Goal: Subscribe to service/newsletter

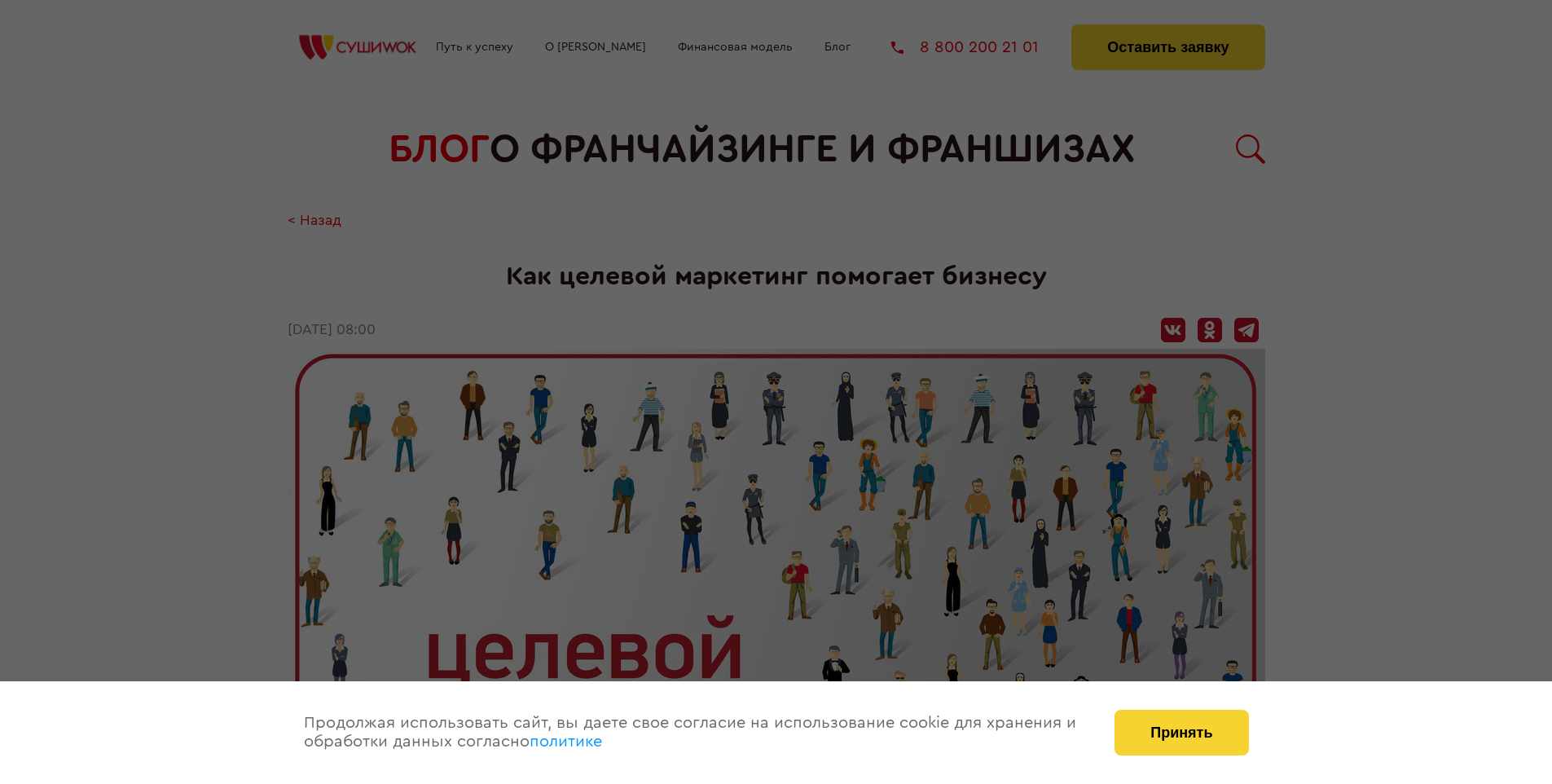
scroll to position [2800, 0]
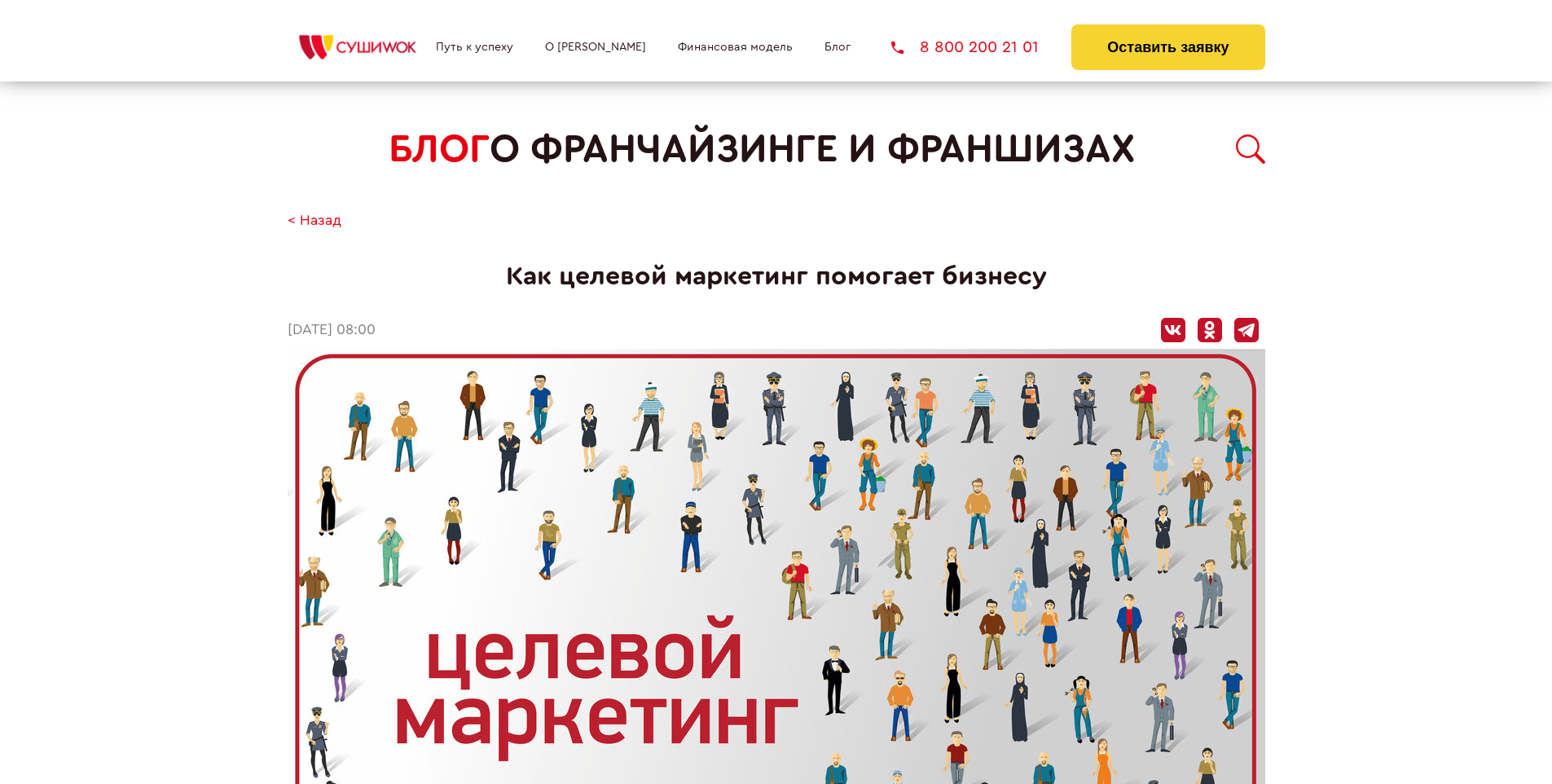
scroll to position [2211, 0]
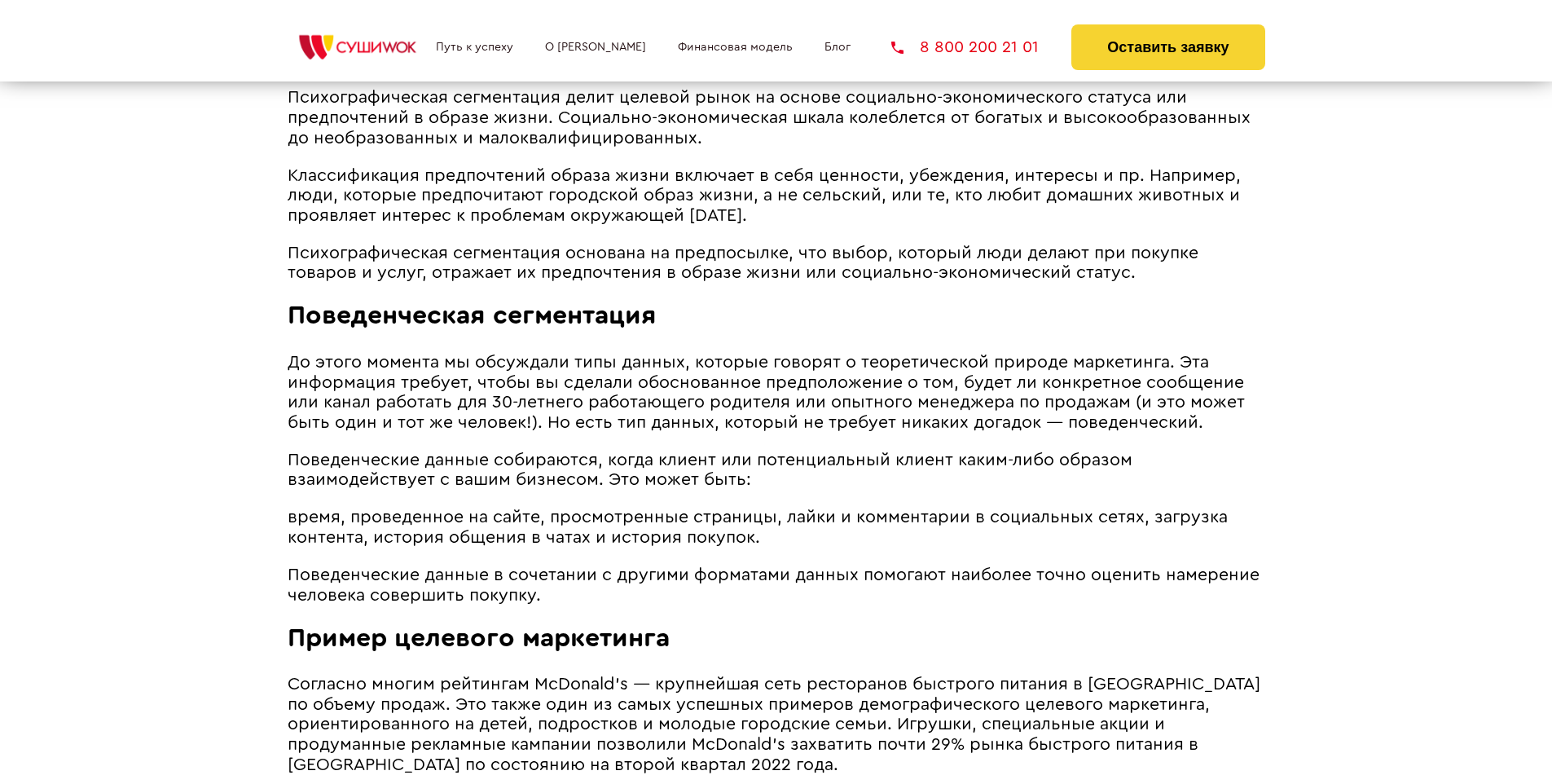
click at [764, 358] on span "До этого момента мы обсуждали типы данных, которые говорят о теоретической прир…" at bounding box center [766, 392] width 957 height 77
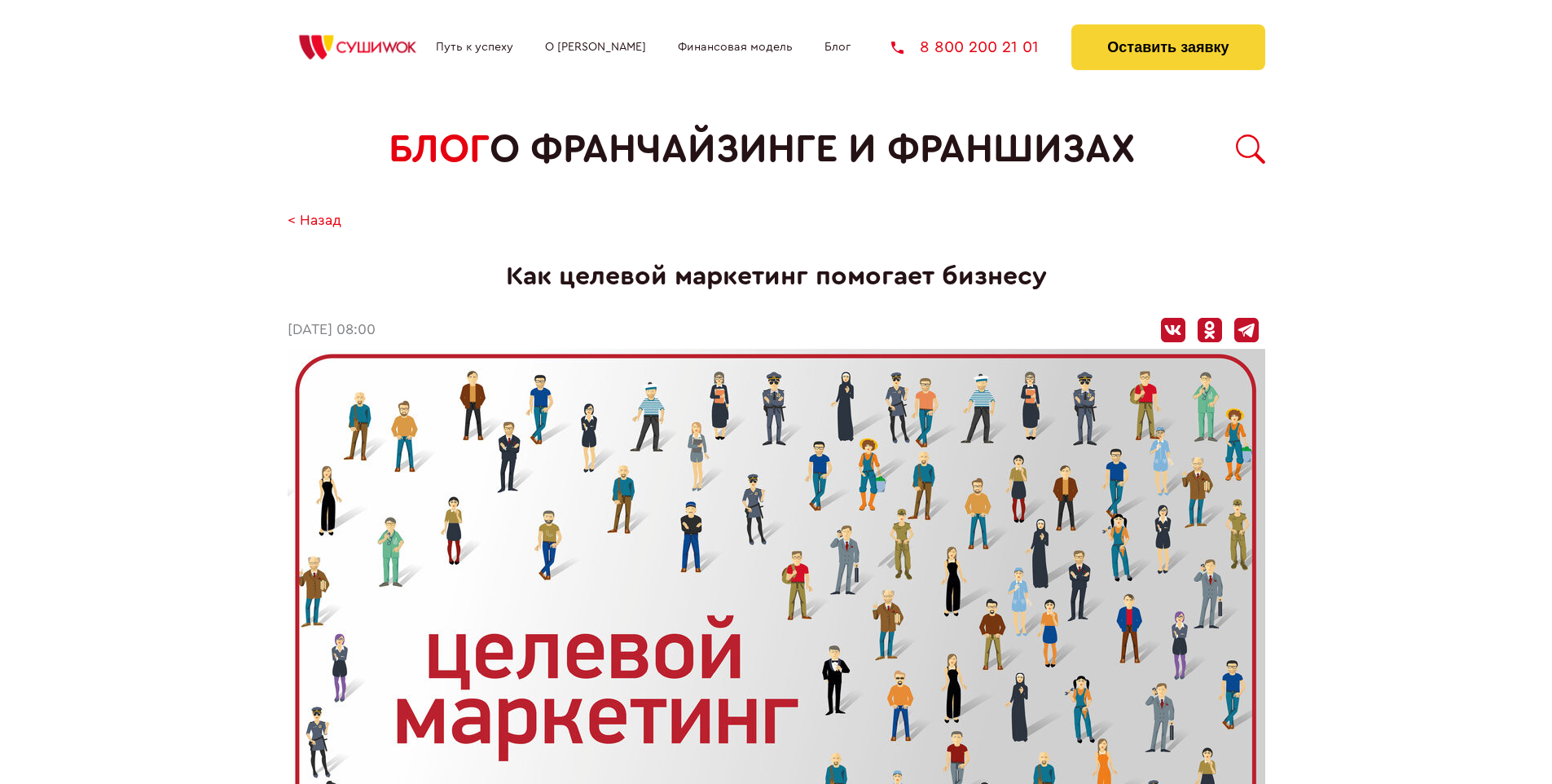
scroll to position [2800, 0]
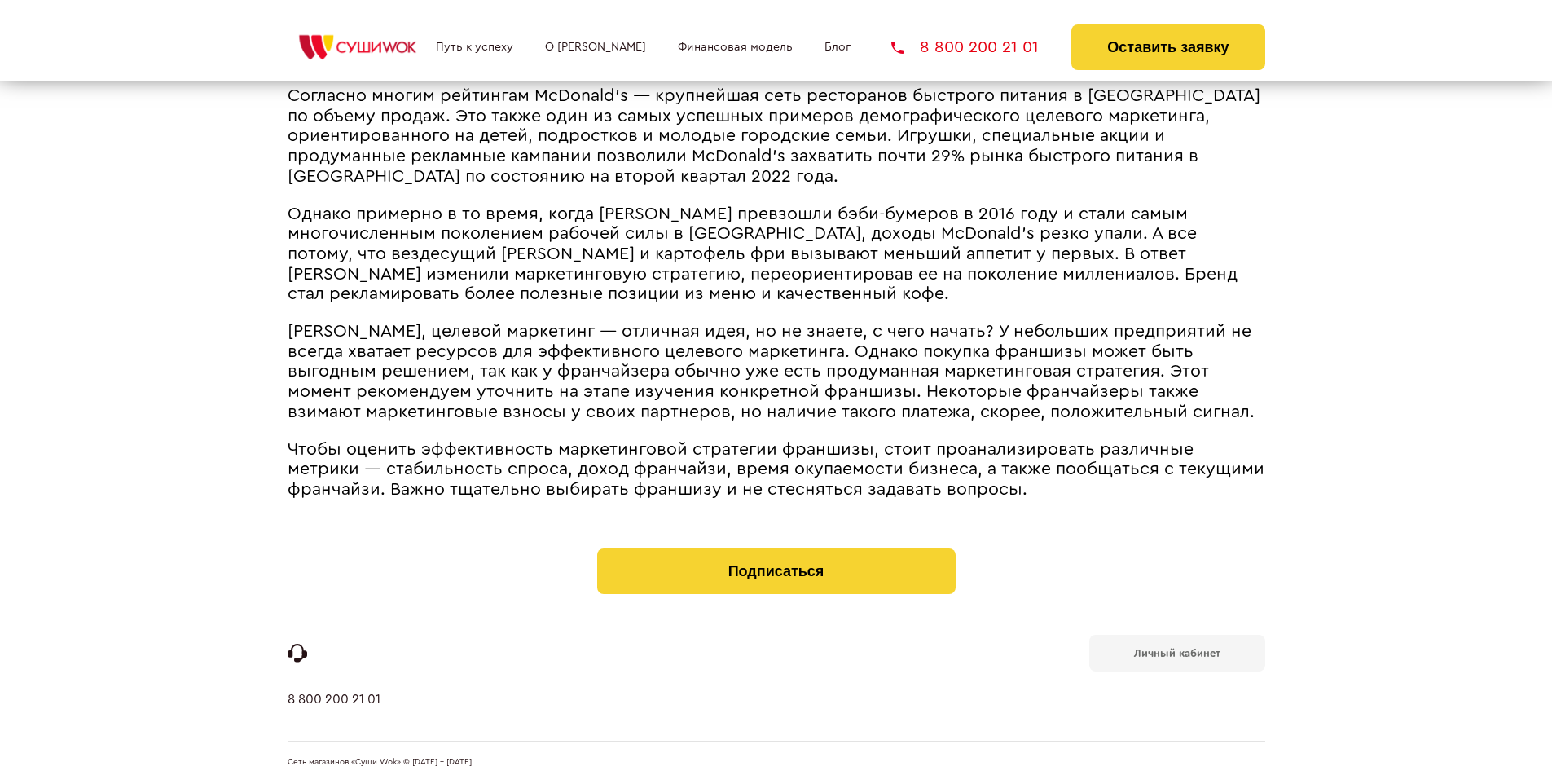
click at [1177, 652] on b "Личный кабинет" at bounding box center [1177, 653] width 86 height 11
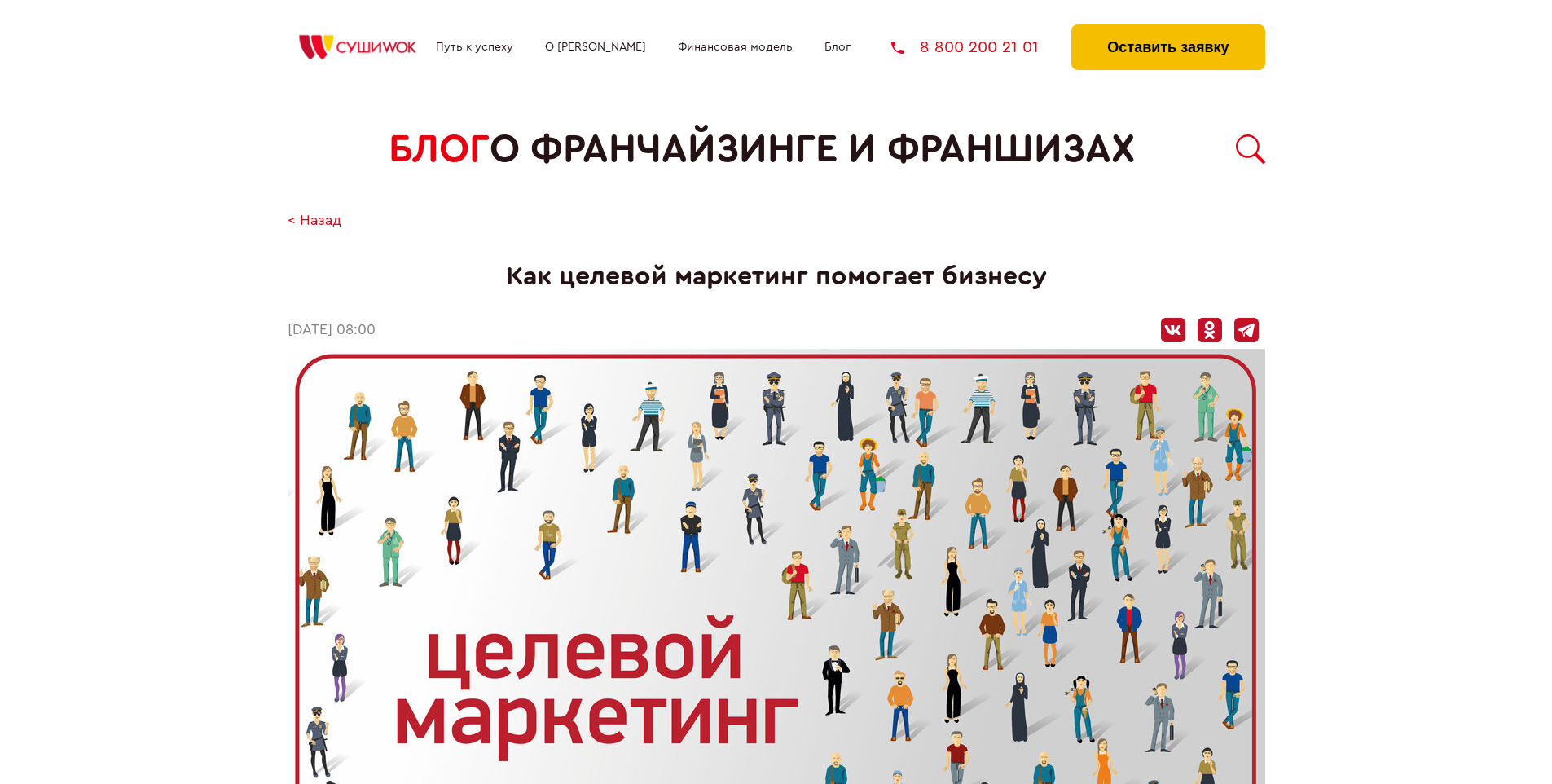
click at [1168, 29] on button "Оставить заявку" at bounding box center [1168, 47] width 193 height 46
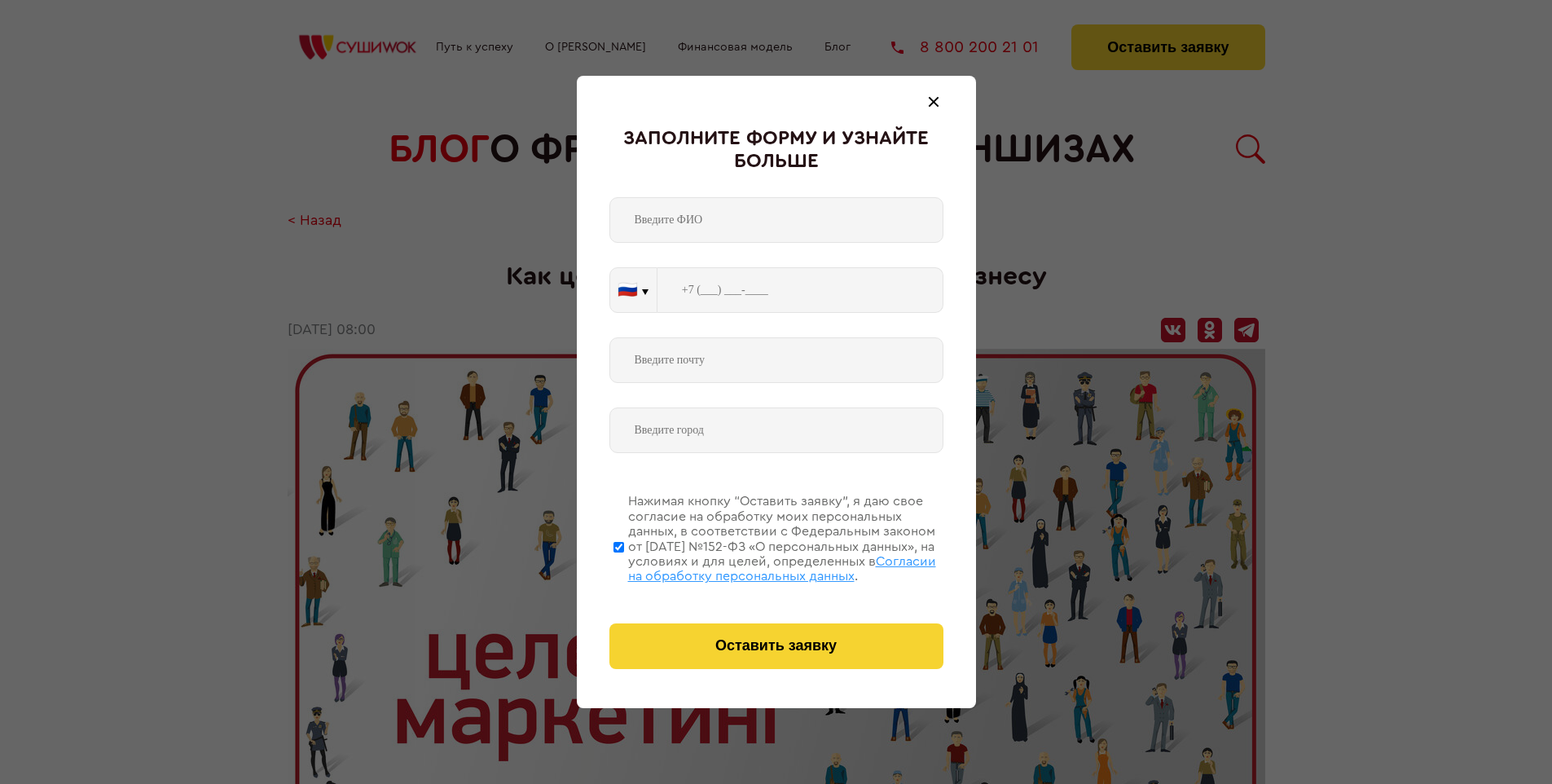
click at [755, 566] on span "Согласии на обработку персональных данных" at bounding box center [782, 569] width 308 height 28
click at [624, 566] on input "Нажимая кнопку “Оставить заявку”, я даю свое согласие на обработку моих персона…" at bounding box center [619, 547] width 11 height 130
checkbox input "false"
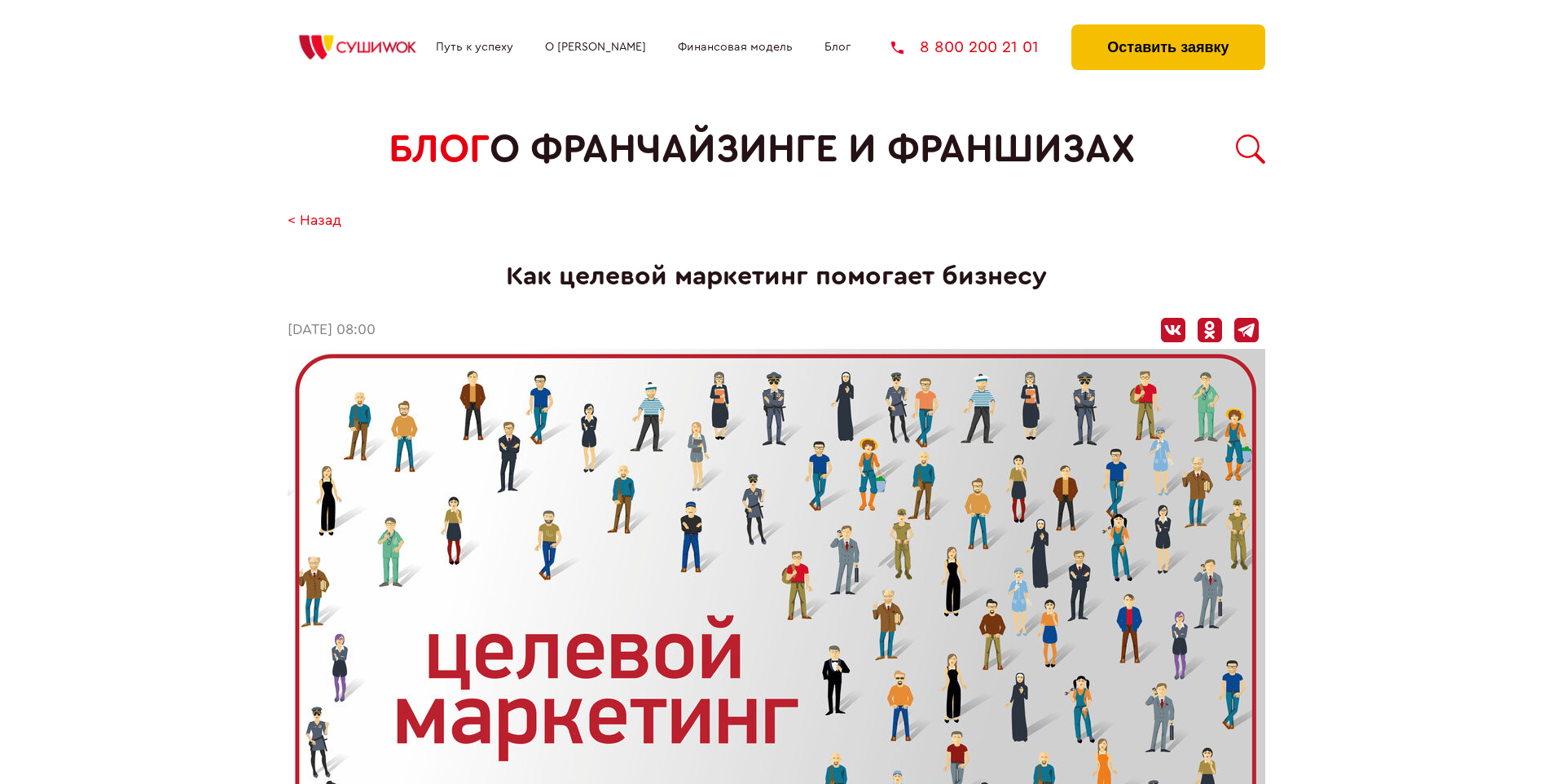
click at [1168, 29] on button "Оставить заявку" at bounding box center [1168, 47] width 193 height 46
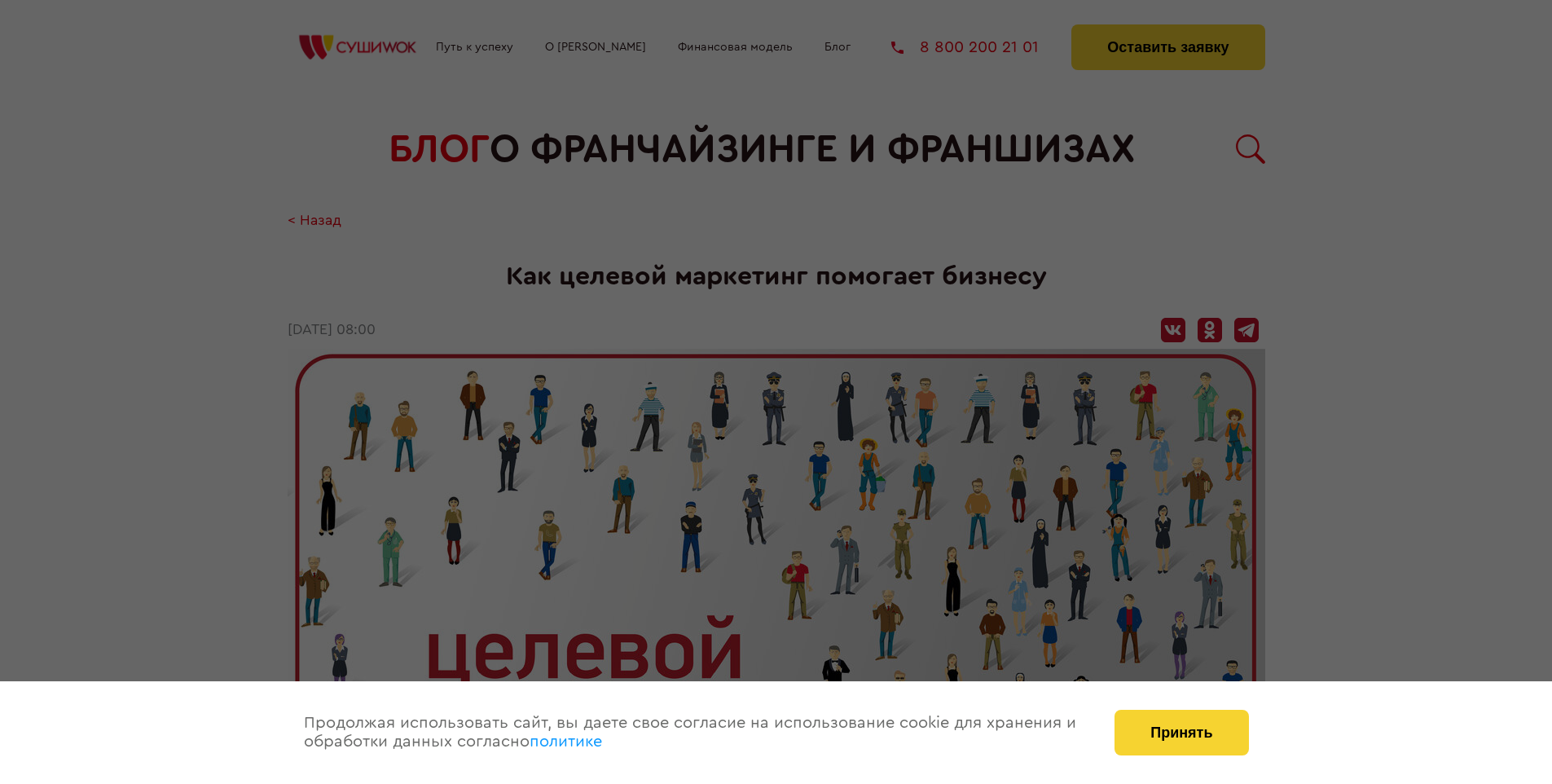
scroll to position [2800, 0]
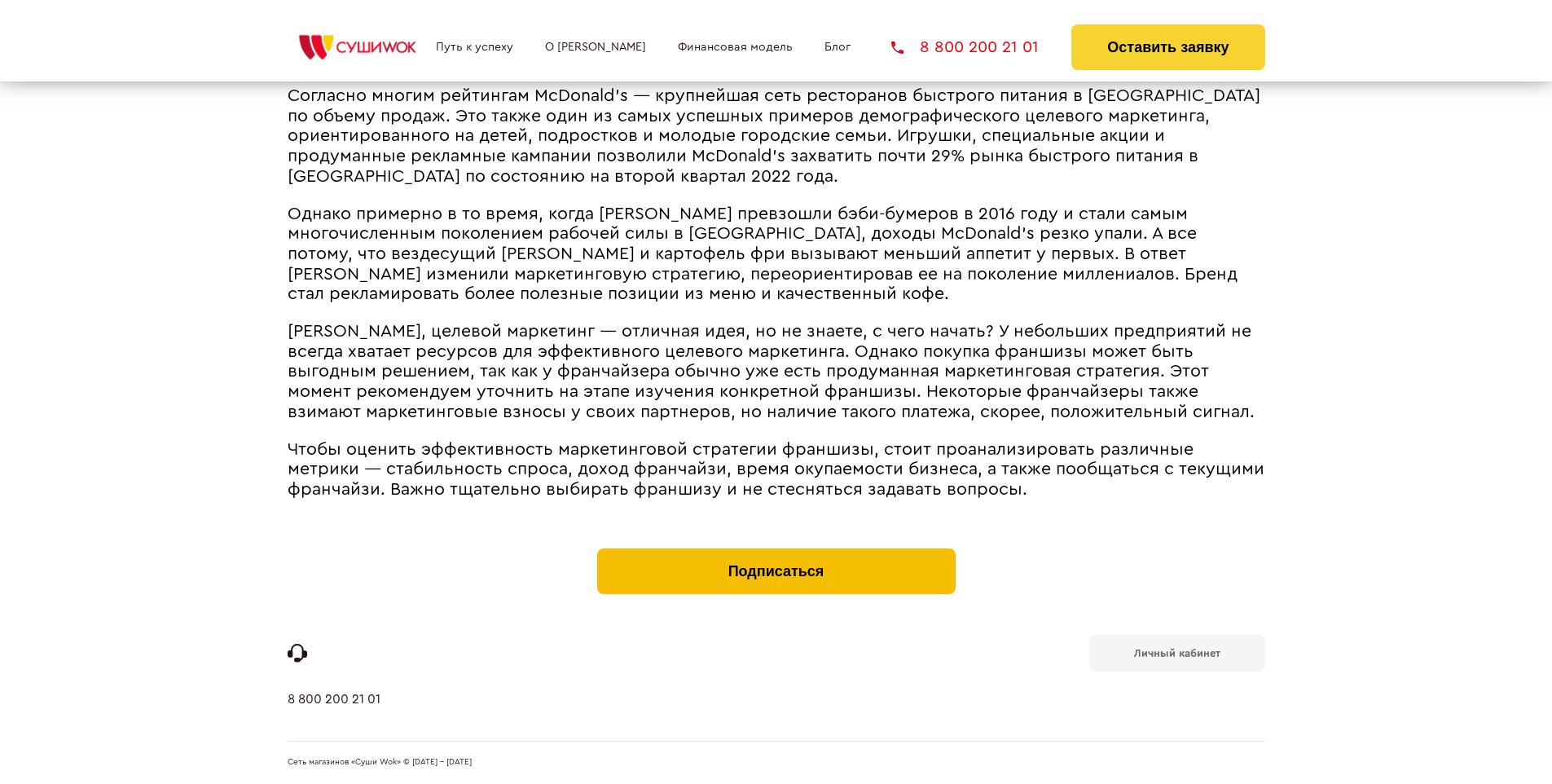
click at [776, 552] on button "Подписаться" at bounding box center [776, 571] width 359 height 46
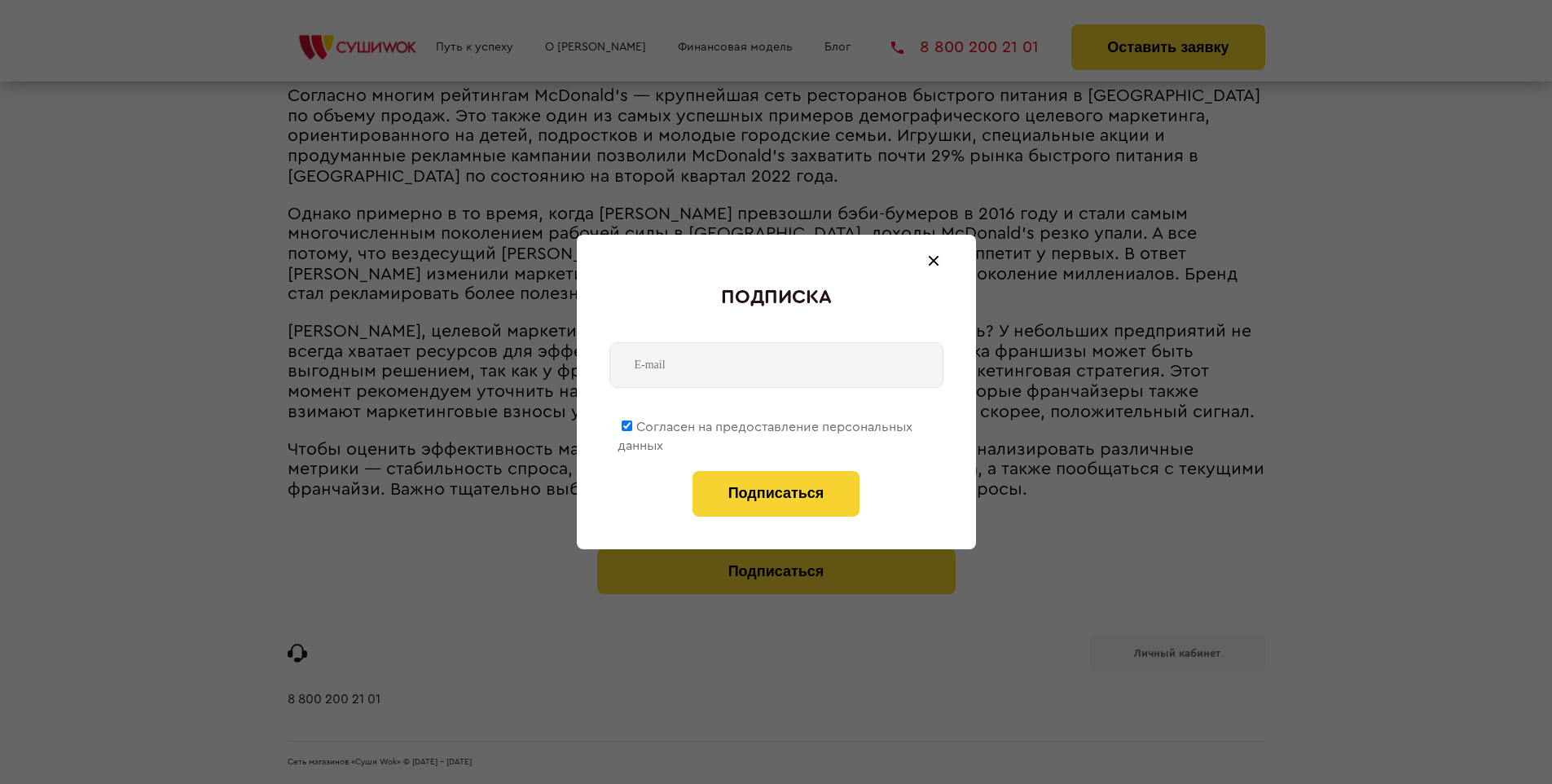
click at [766, 424] on span "Согласен на предоставление персональных данных" at bounding box center [765, 436] width 295 height 32
click at [632, 424] on input "Согласен на предоставление персональных данных" at bounding box center [627, 425] width 11 height 11
checkbox input "false"
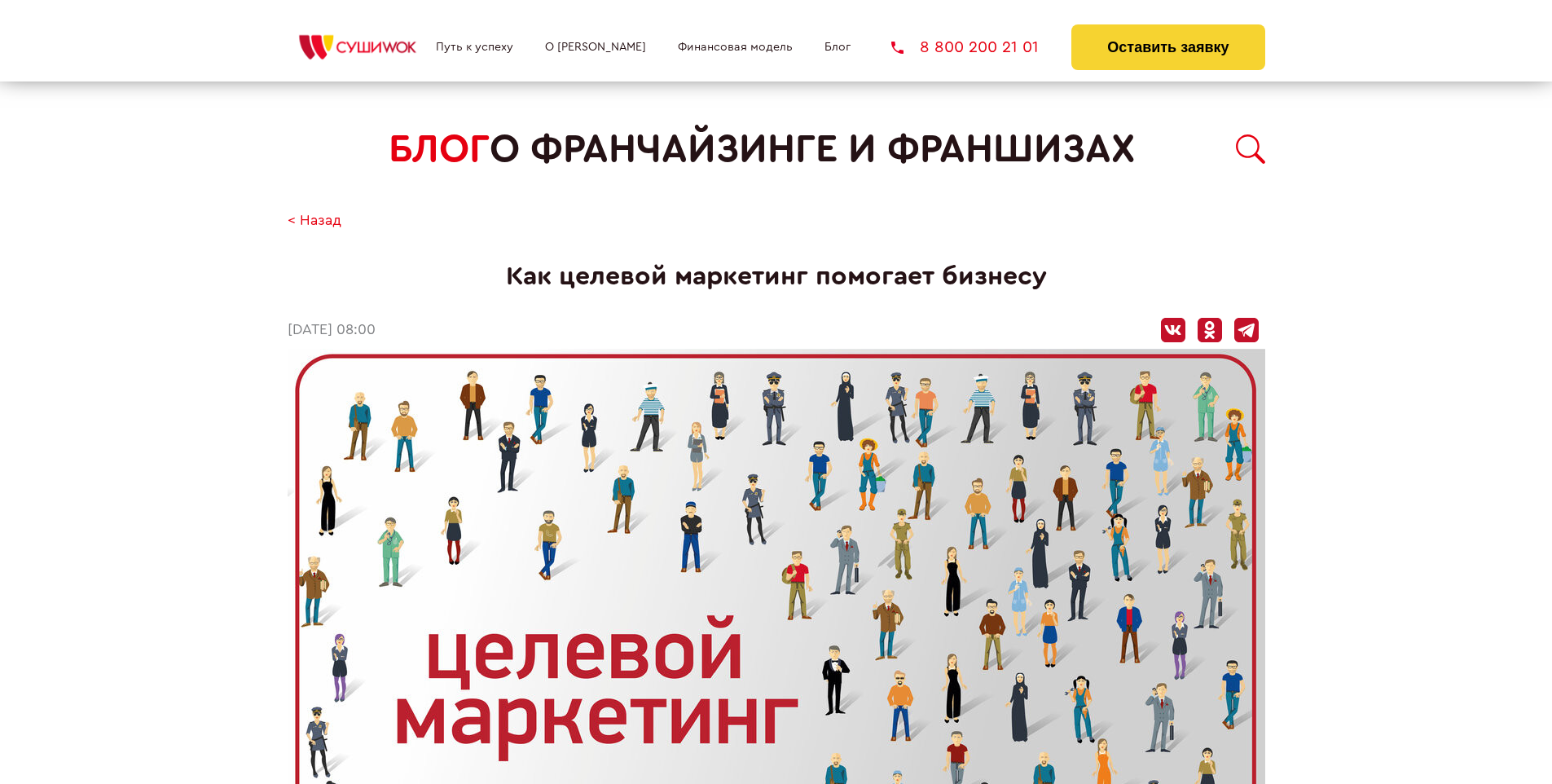
scroll to position [2800, 0]
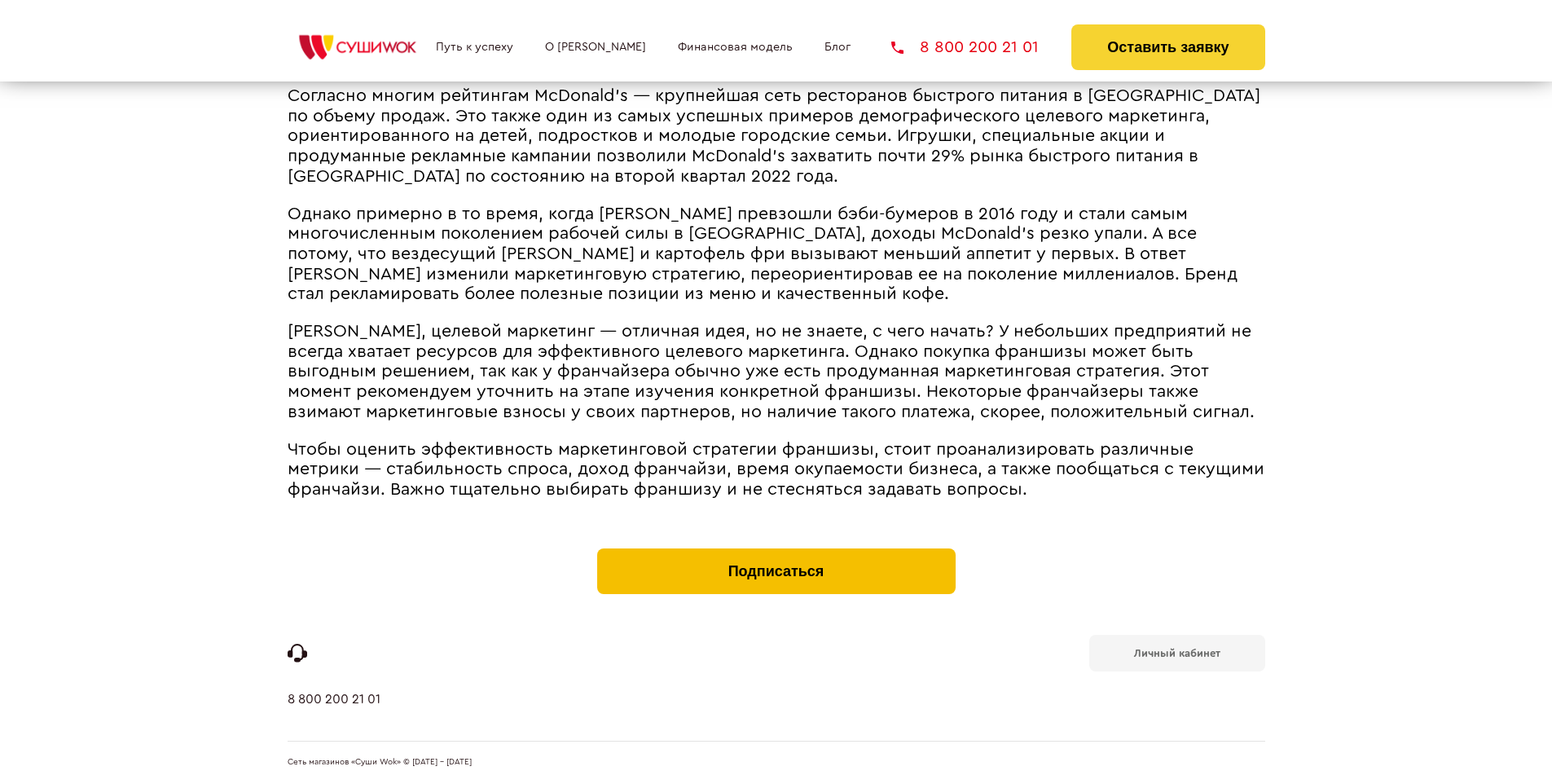
click at [776, 552] on button "Подписаться" at bounding box center [776, 571] width 359 height 46
